Goal: Find specific page/section: Find specific page/section

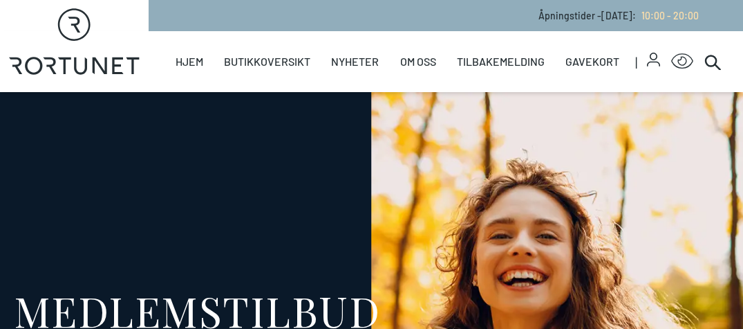
select select "NO"
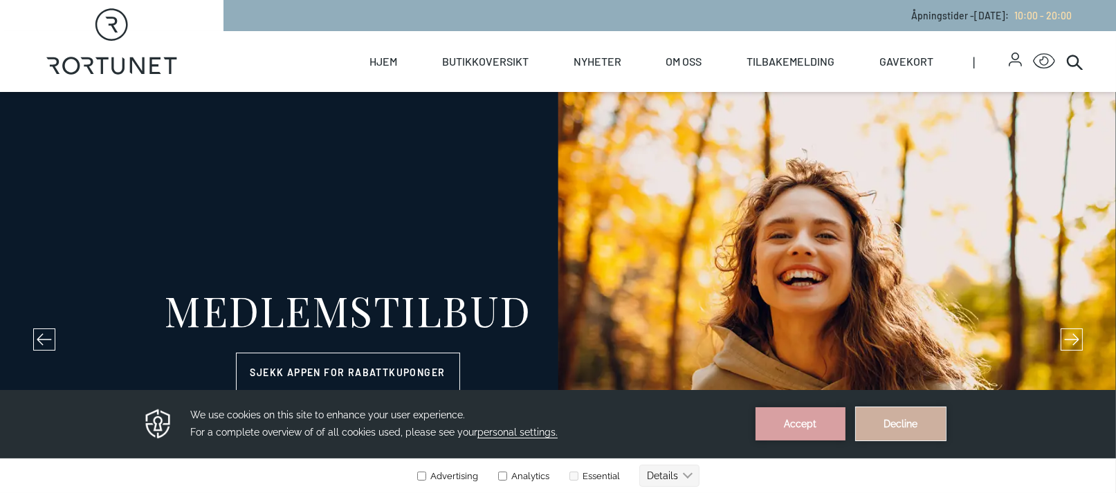
click at [743, 328] on button "Decline" at bounding box center [900, 423] width 90 height 33
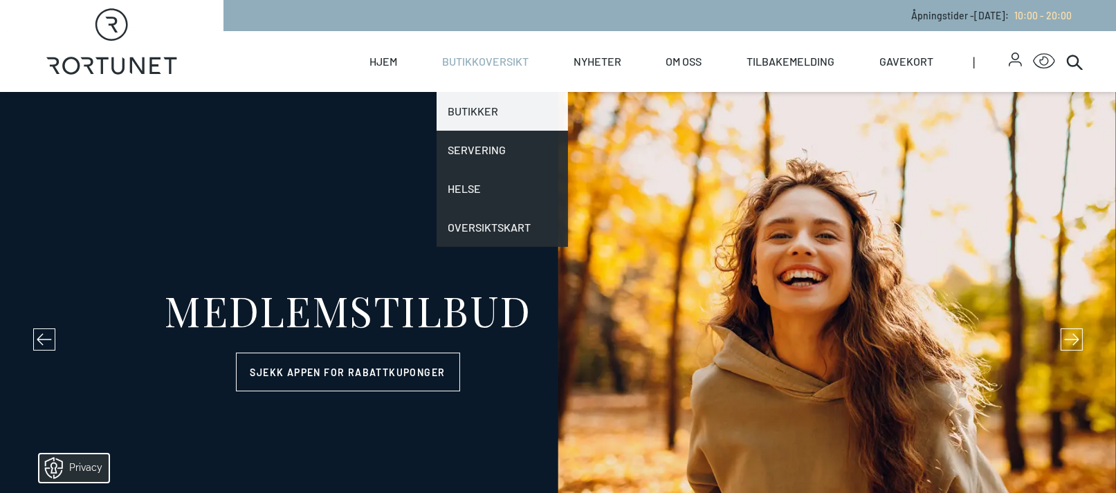
click at [464, 131] on link "Butikker" at bounding box center [501, 111] width 131 height 39
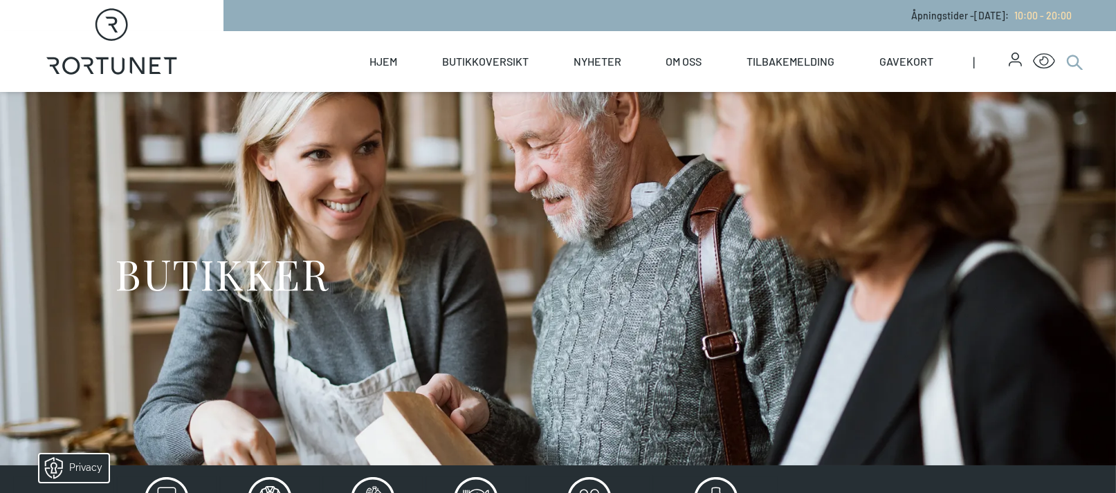
click at [743, 70] on icon at bounding box center [1074, 61] width 17 height 17
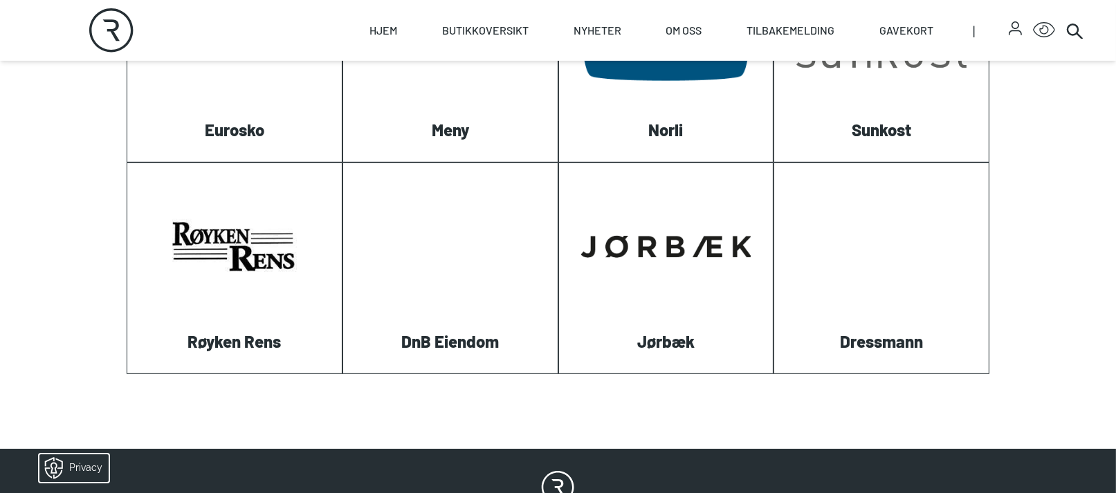
scroll to position [787, 0]
